Goal: Navigation & Orientation: Go to known website

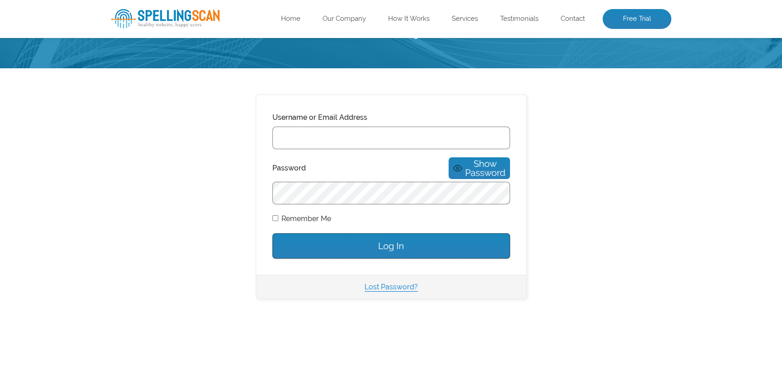
scroll to position [90, 0]
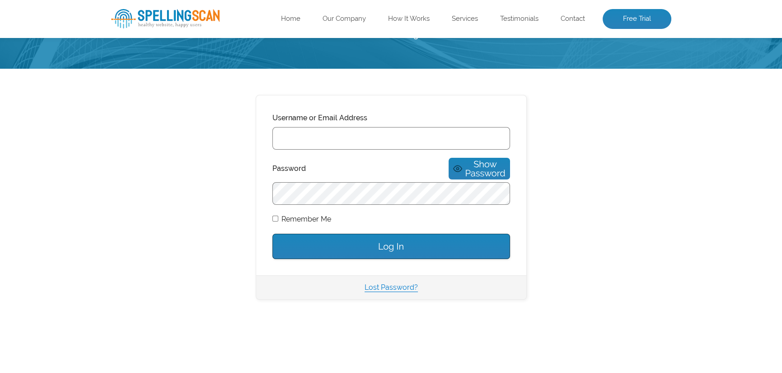
click at [174, 16] on img at bounding box center [165, 18] width 108 height 19
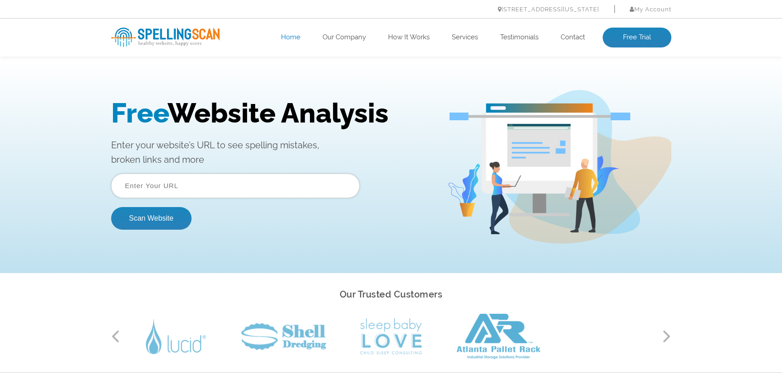
click at [194, 33] on img at bounding box center [165, 37] width 108 height 19
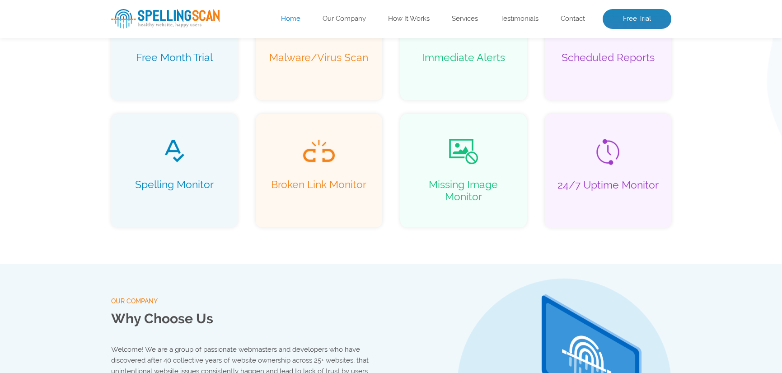
scroll to position [722, 0]
